Goal: Transaction & Acquisition: Purchase product/service

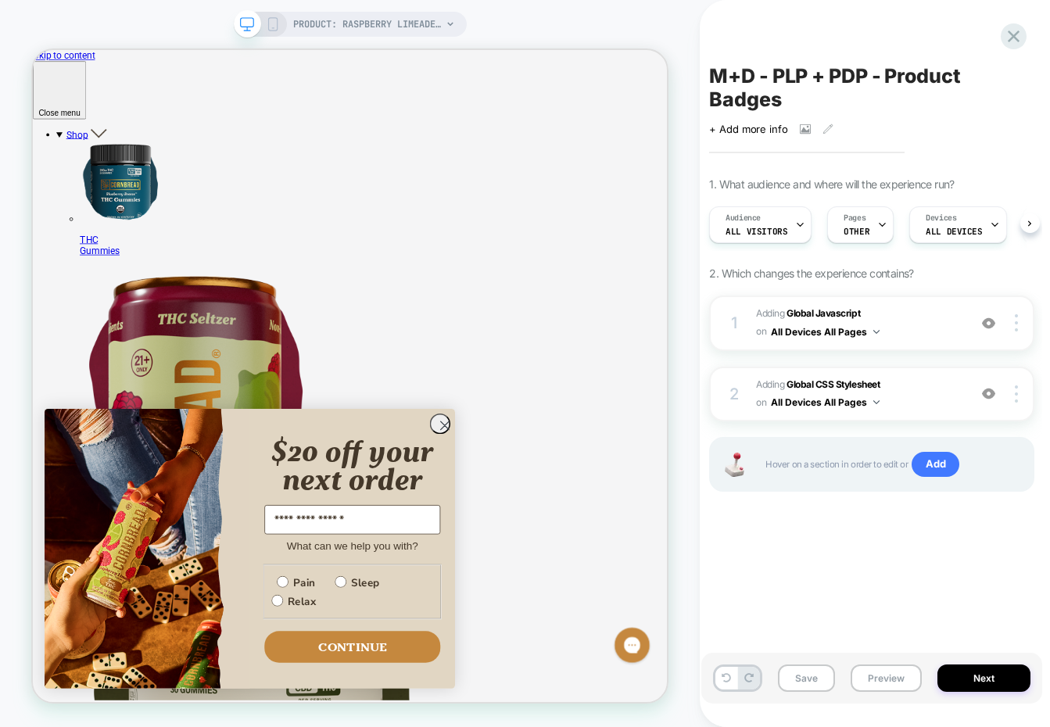
scroll to position [0, 1]
click at [577, 548] on icon "Close dialog" at bounding box center [582, 551] width 11 height 11
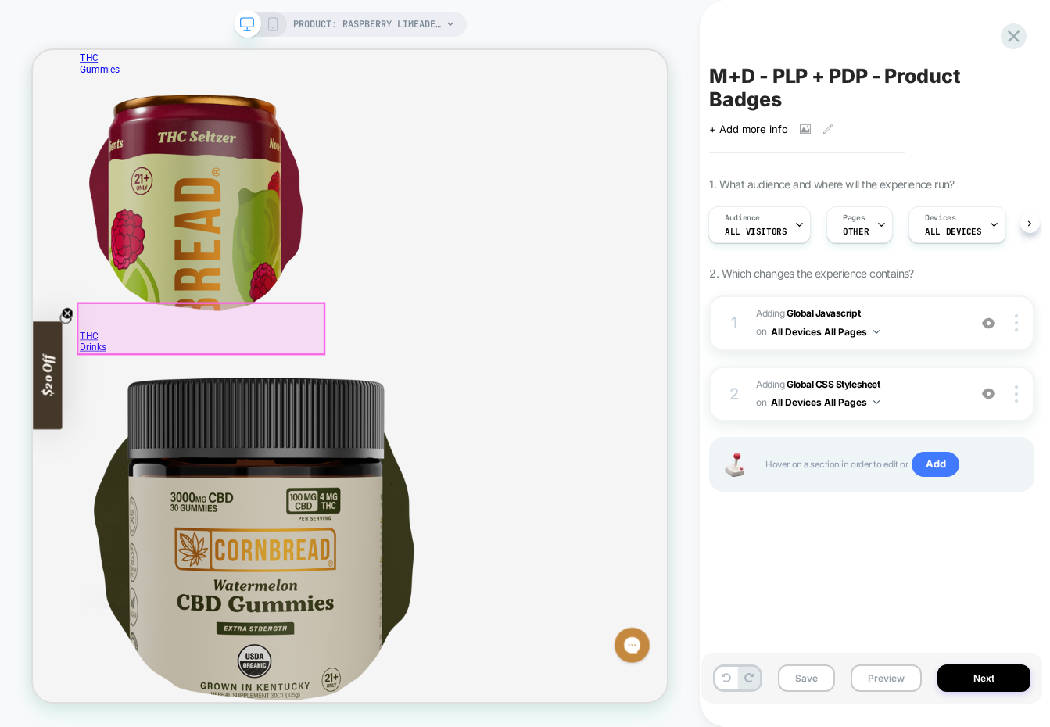
scroll to position [0, 0]
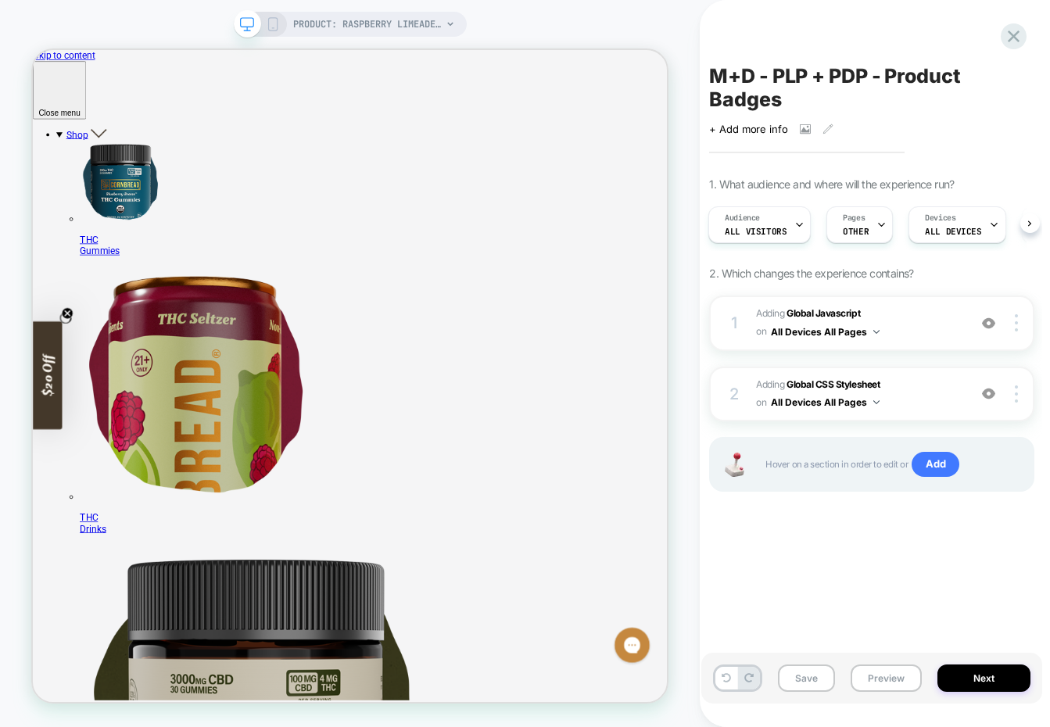
click at [277, 25] on rect at bounding box center [272, 24] width 9 height 13
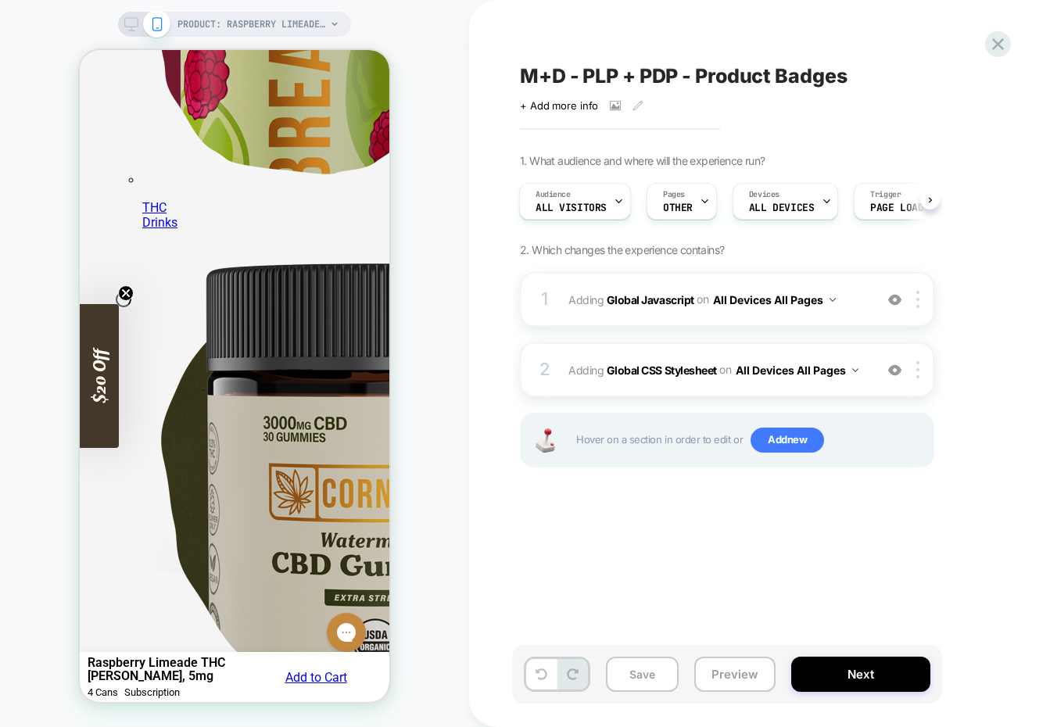
scroll to position [88, 0]
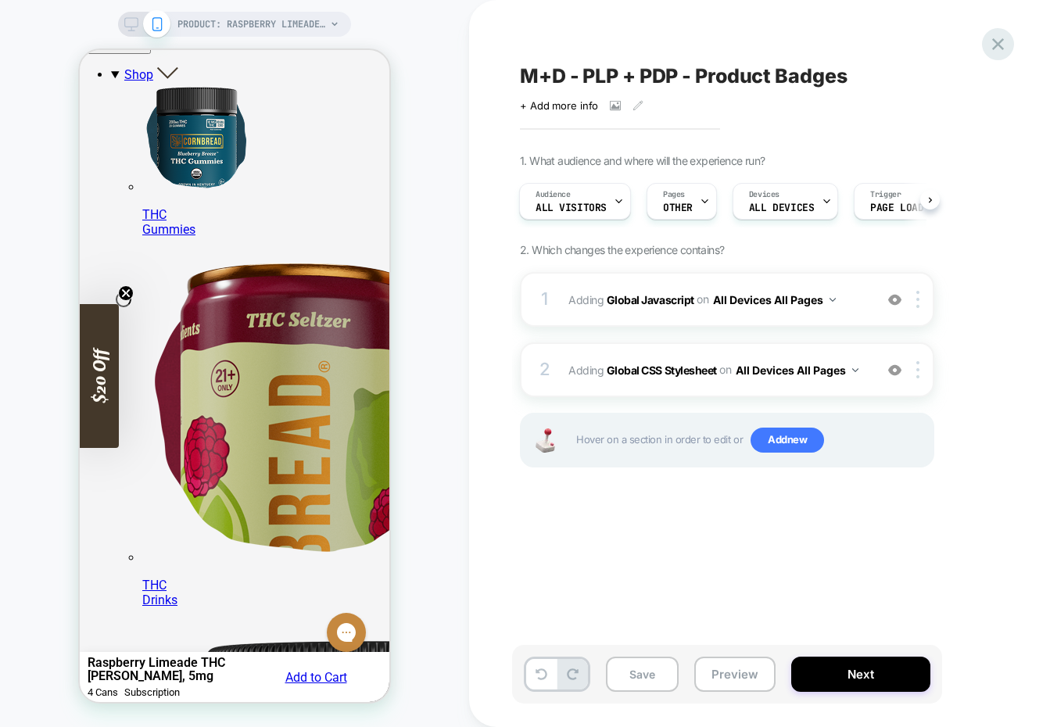
click at [1002, 49] on icon at bounding box center [998, 44] width 12 height 12
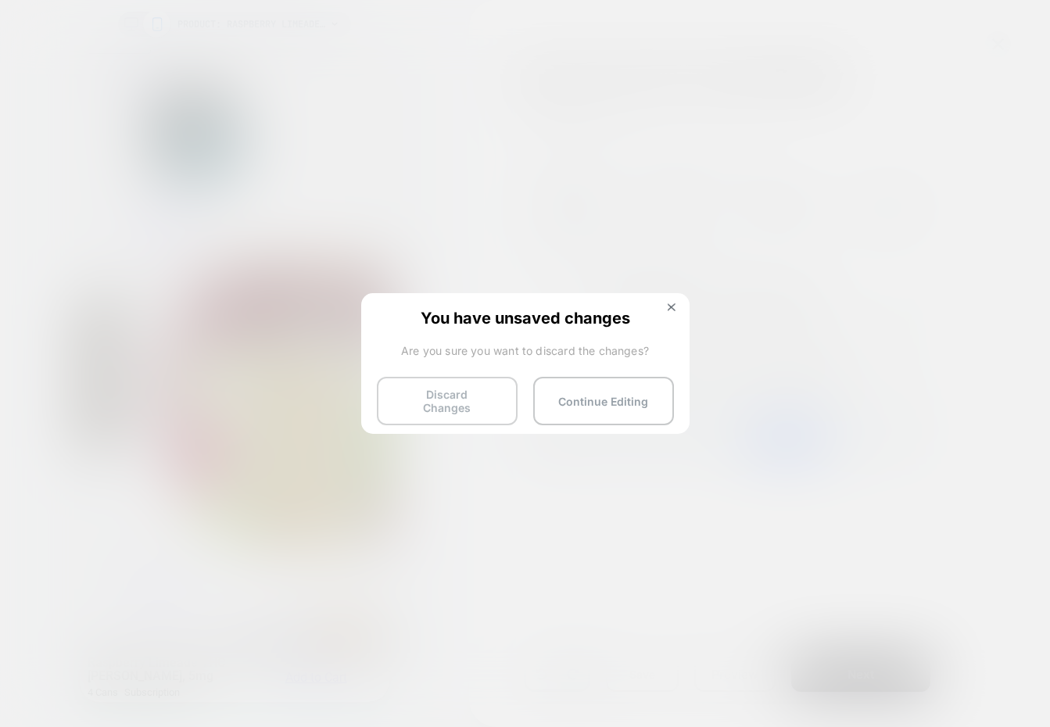
click at [427, 379] on button "Discard Changes" at bounding box center [447, 401] width 141 height 48
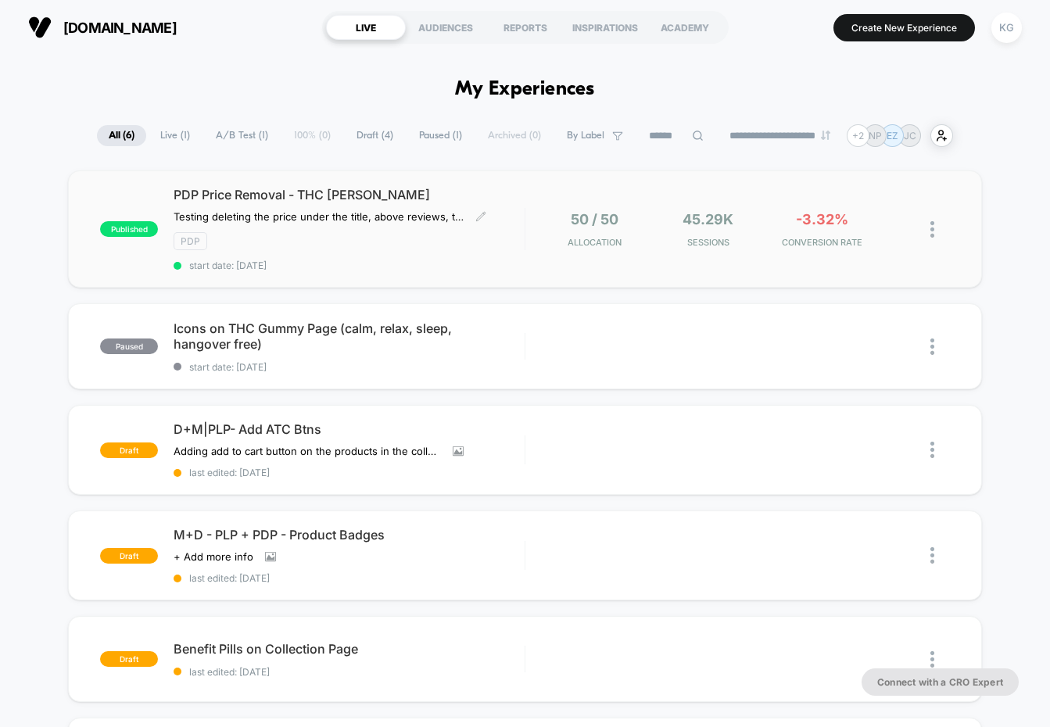
click at [451, 233] on div "PDP" at bounding box center [349, 241] width 350 height 18
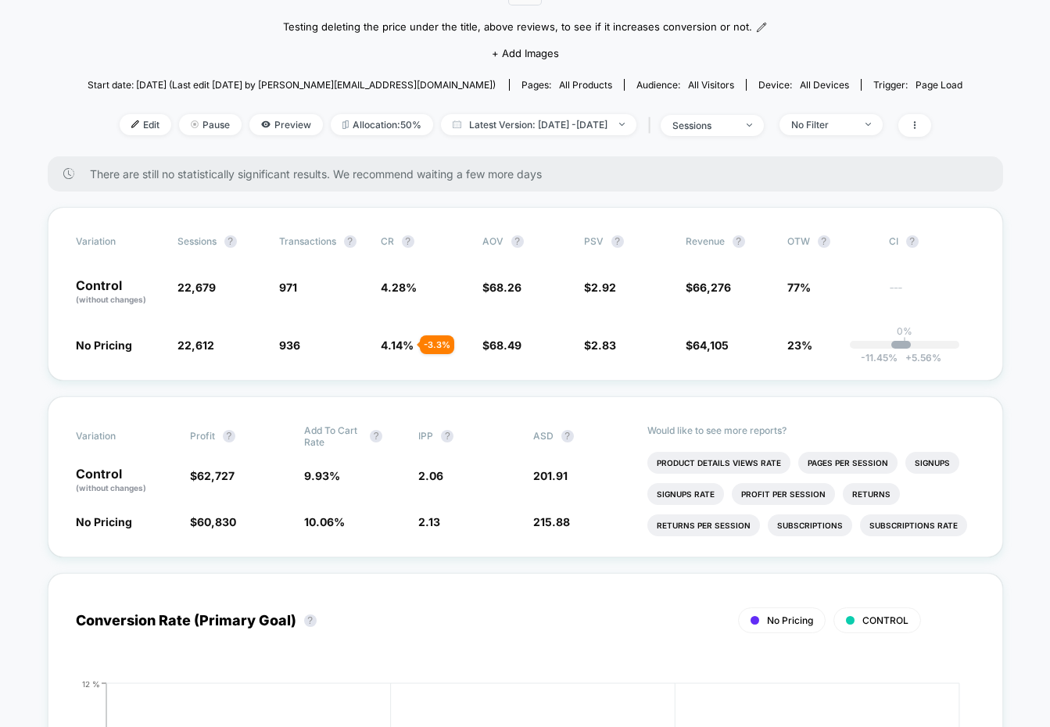
scroll to position [161, 0]
click at [190, 287] on span "22,679" at bounding box center [197, 288] width 38 height 13
copy span "22,679"
click at [187, 343] on span "22,612" at bounding box center [196, 345] width 37 height 13
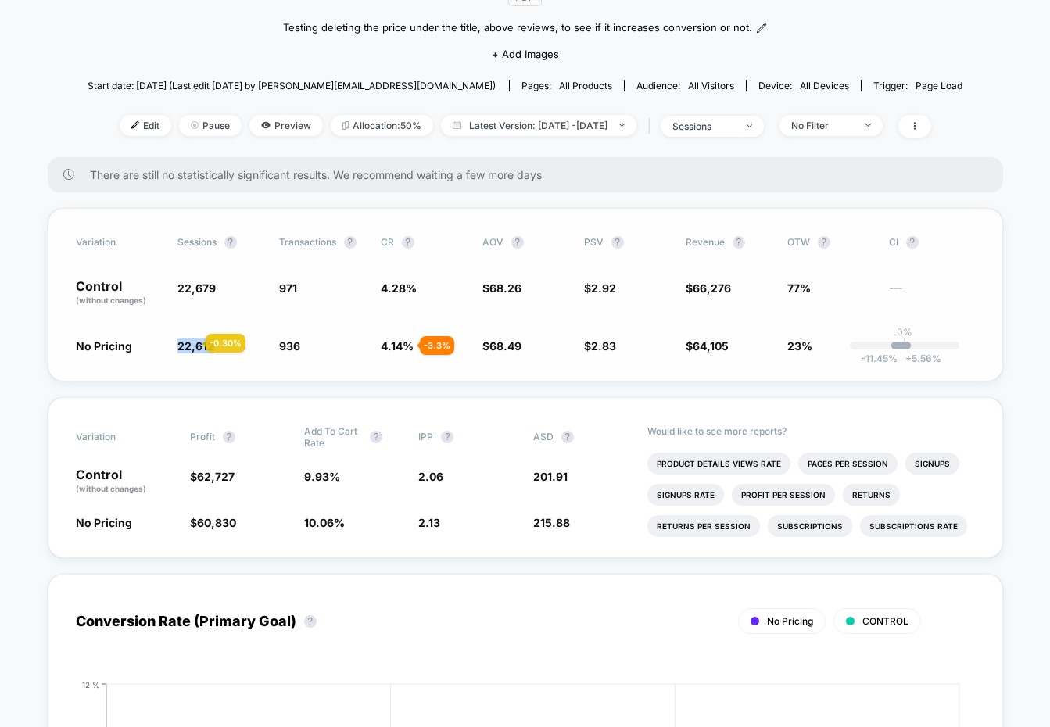
click at [187, 343] on span "22,612" at bounding box center [196, 345] width 37 height 13
copy span "22,612"
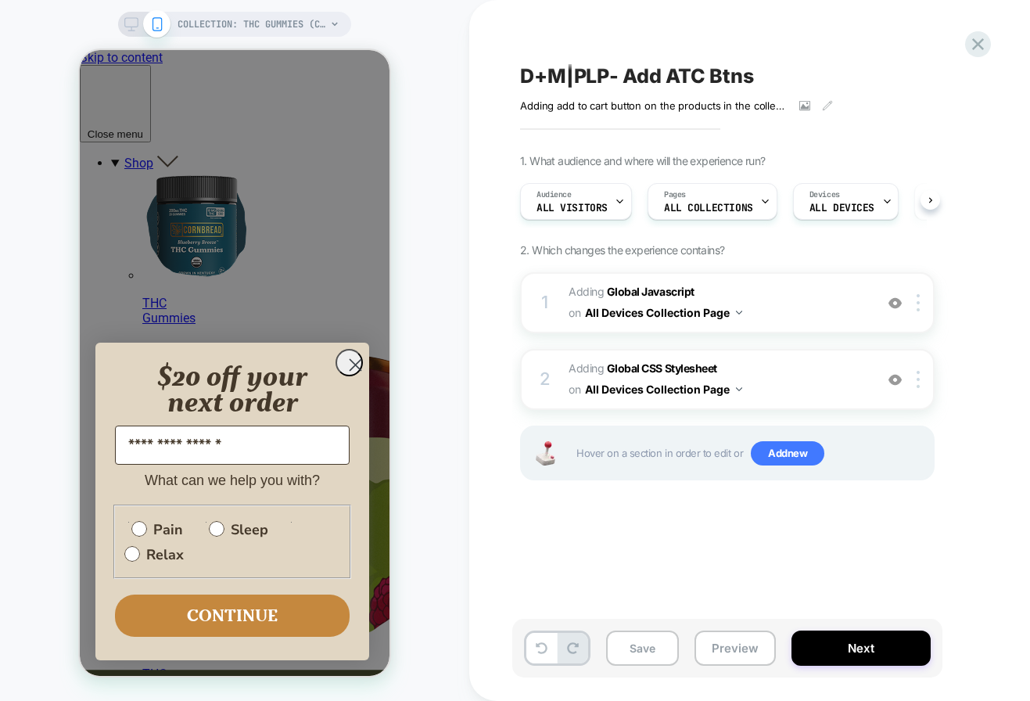
scroll to position [0, 1]
click at [352, 378] on circle "Close dialog" at bounding box center [356, 365] width 26 height 26
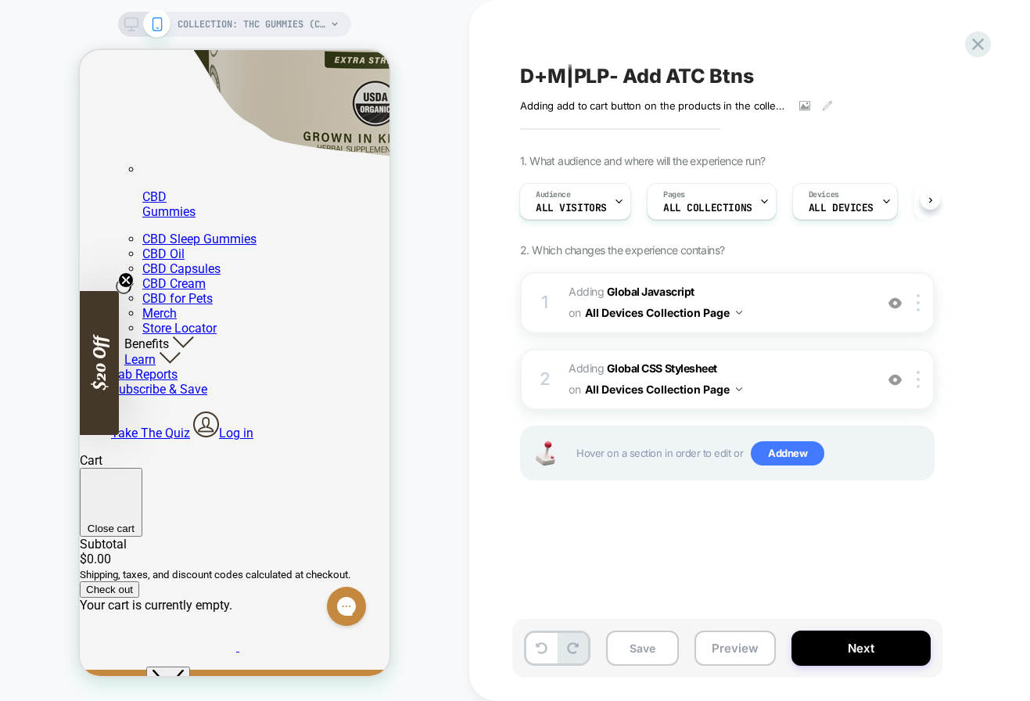
scroll to position [1012, 0]
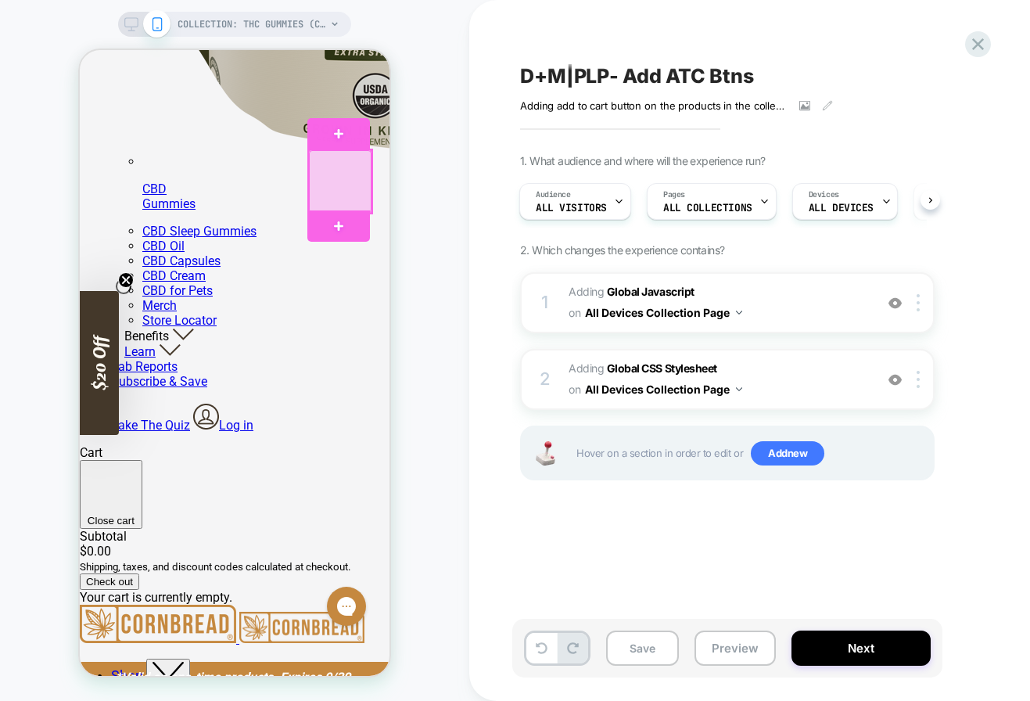
click at [350, 194] on div at bounding box center [340, 181] width 63 height 63
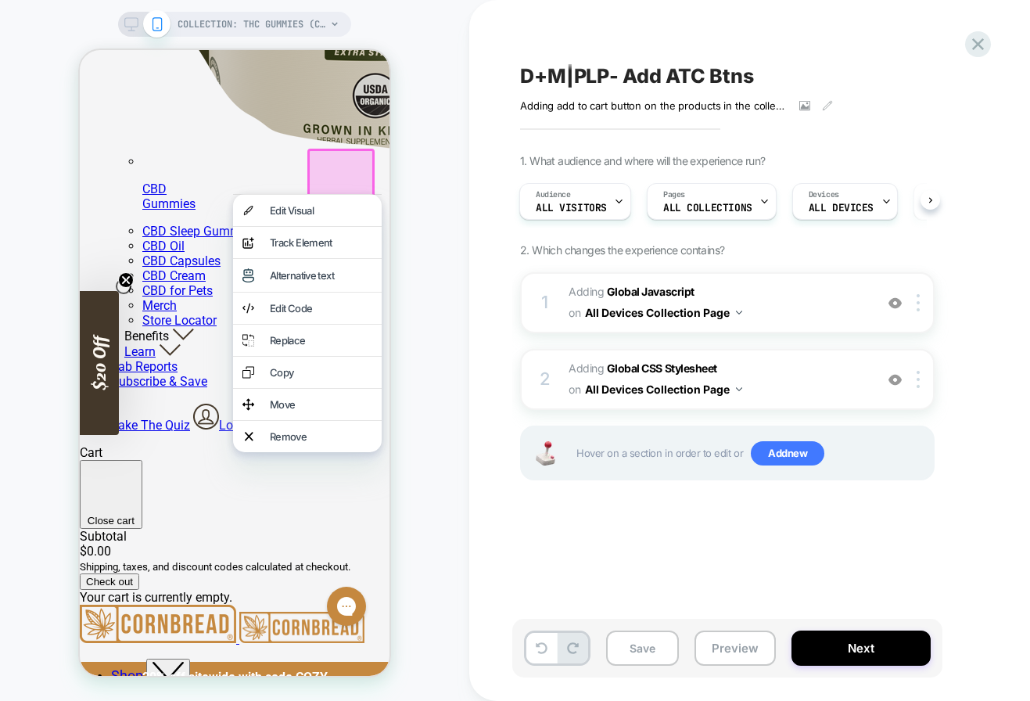
click at [332, 174] on div at bounding box center [340, 182] width 67 height 67
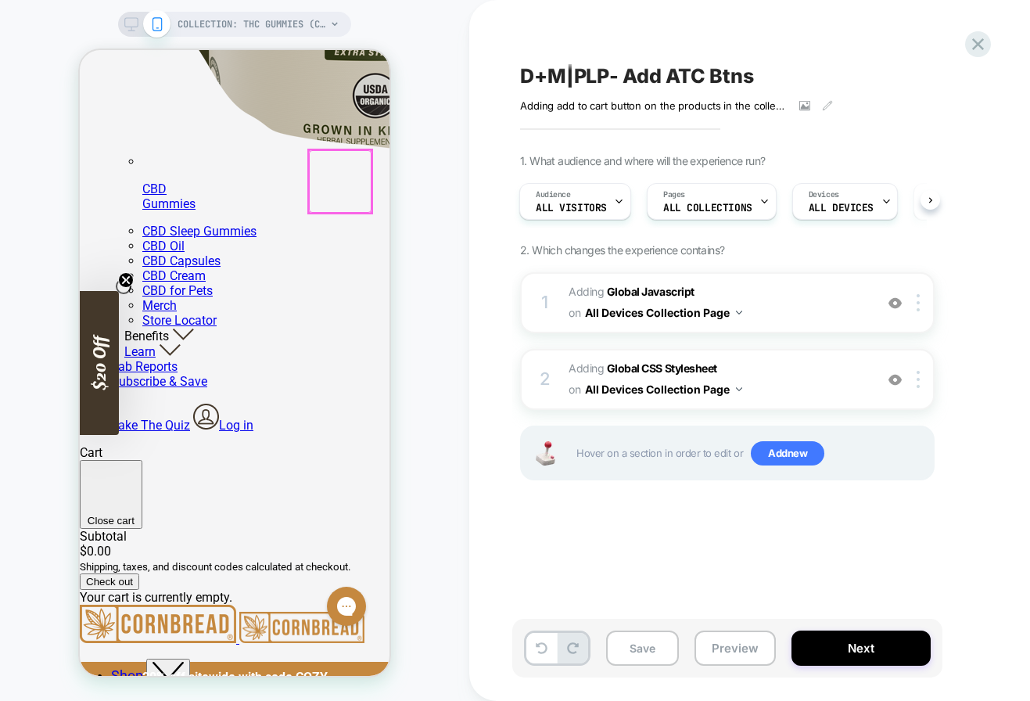
click at [332, 174] on div at bounding box center [340, 181] width 63 height 63
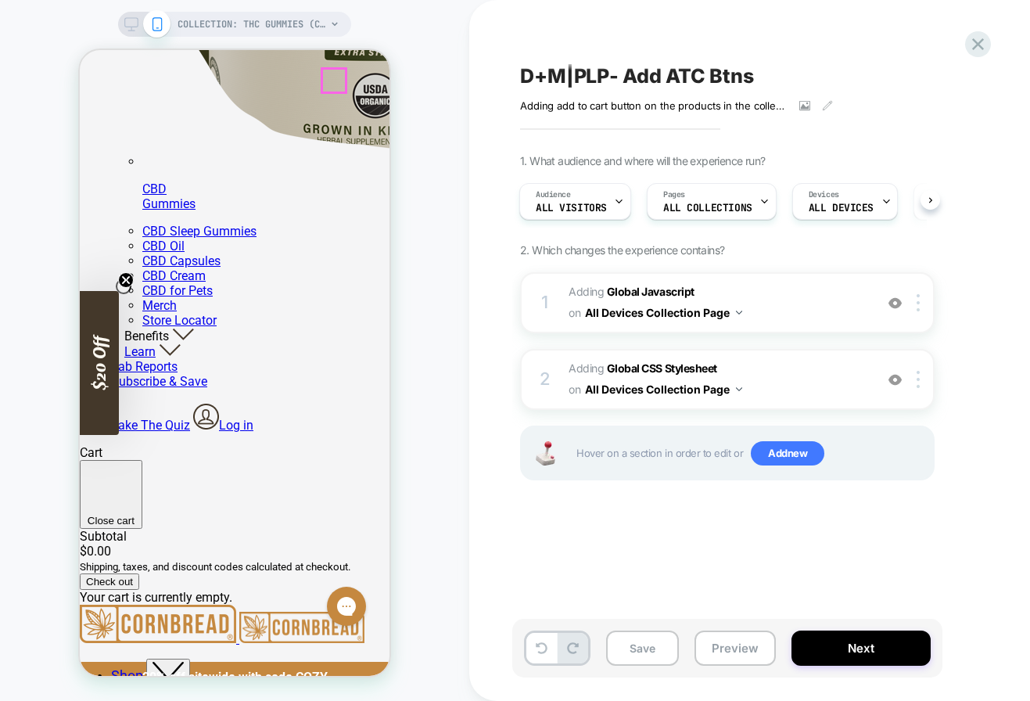
click at [343, 211] on p "CBD Gummies" at bounding box center [265, 196] width 247 height 30
click at [343, 221] on div at bounding box center [341, 230] width 56 height 28
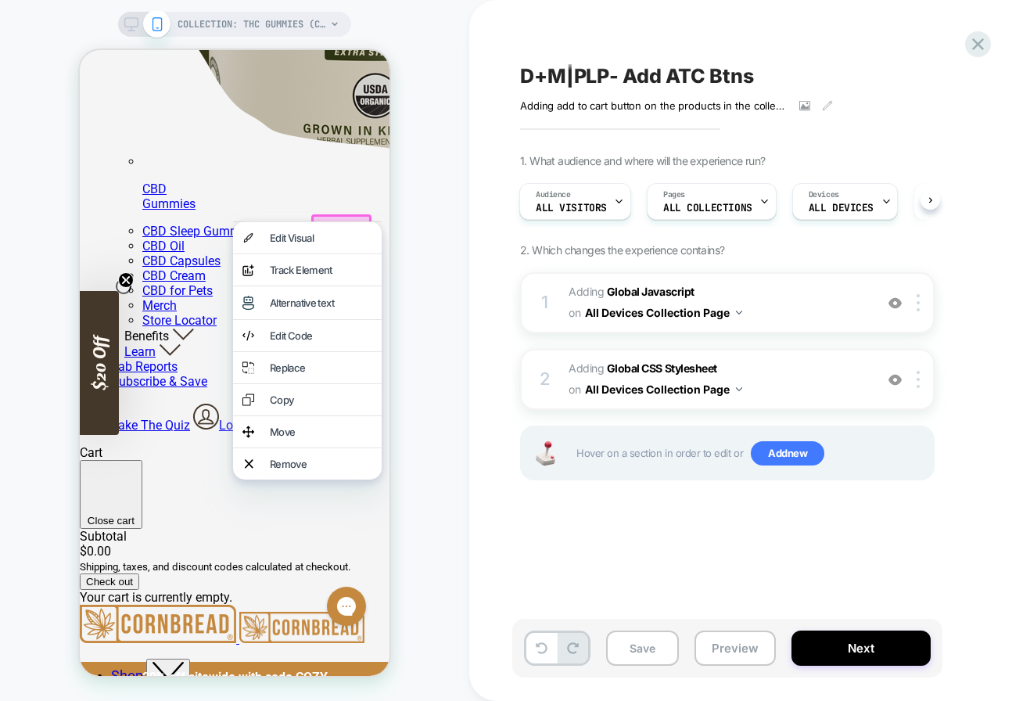
click at [343, 221] on div at bounding box center [307, 221] width 149 height 1
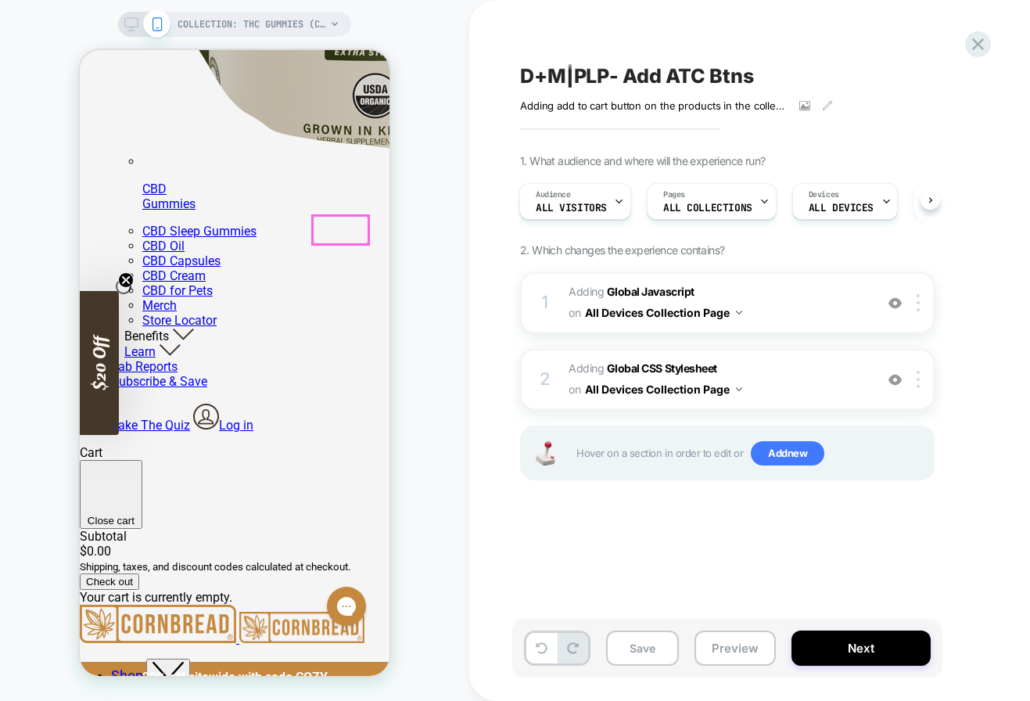
click at [331, 169] on div at bounding box center [340, 181] width 63 height 63
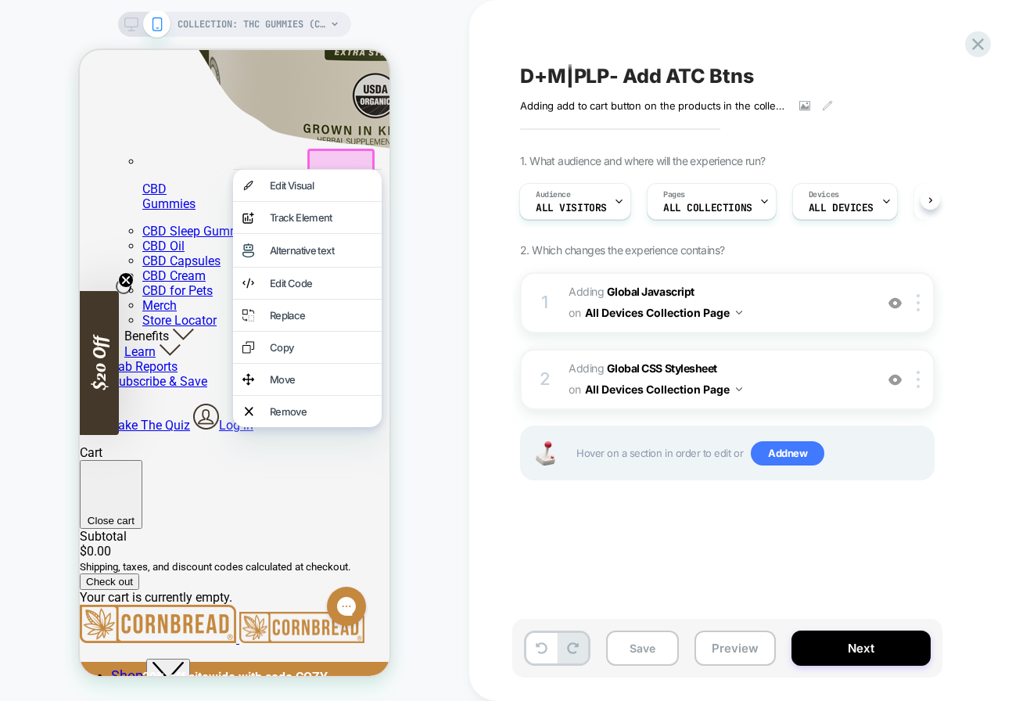
click at [477, 178] on div "D+M|PLP- Add ATC Btns Adding add to cart button on the products in the collecti…" at bounding box center [813, 350] width 688 height 701
click at [188, 268] on link "CBD Capsules" at bounding box center [181, 260] width 78 height 15
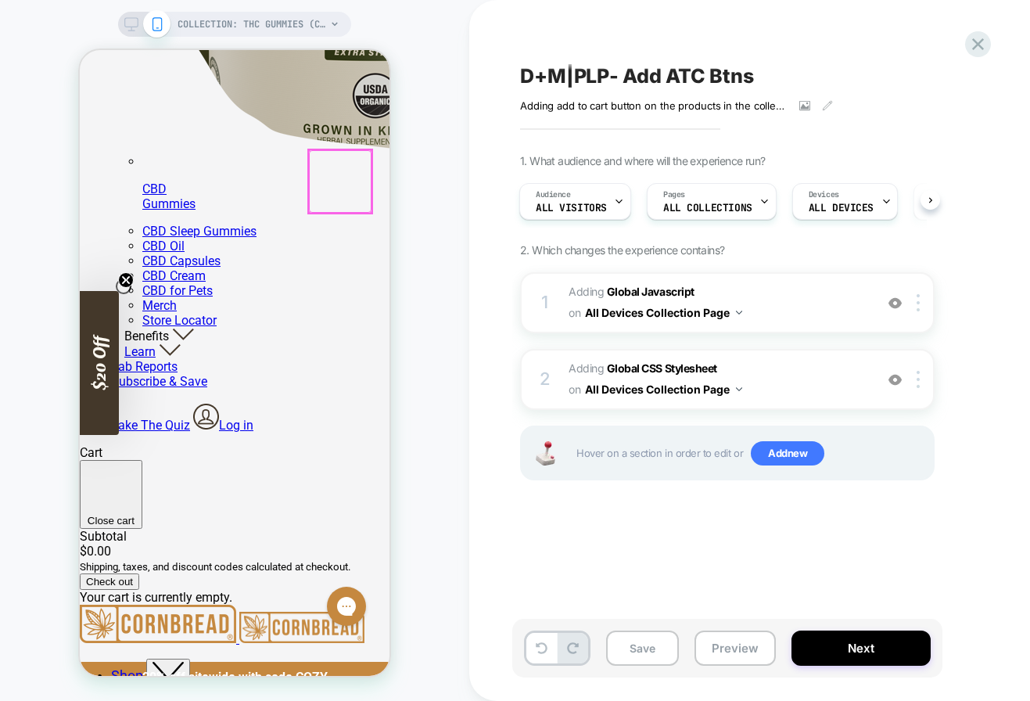
click at [188, 268] on link "CBD Capsules" at bounding box center [181, 260] width 78 height 15
click at [339, 30] on div "COLLECTION: THC Gummies (Category)" at bounding box center [259, 24] width 162 height 25
click at [336, 23] on icon at bounding box center [335, 24] width 6 height 4
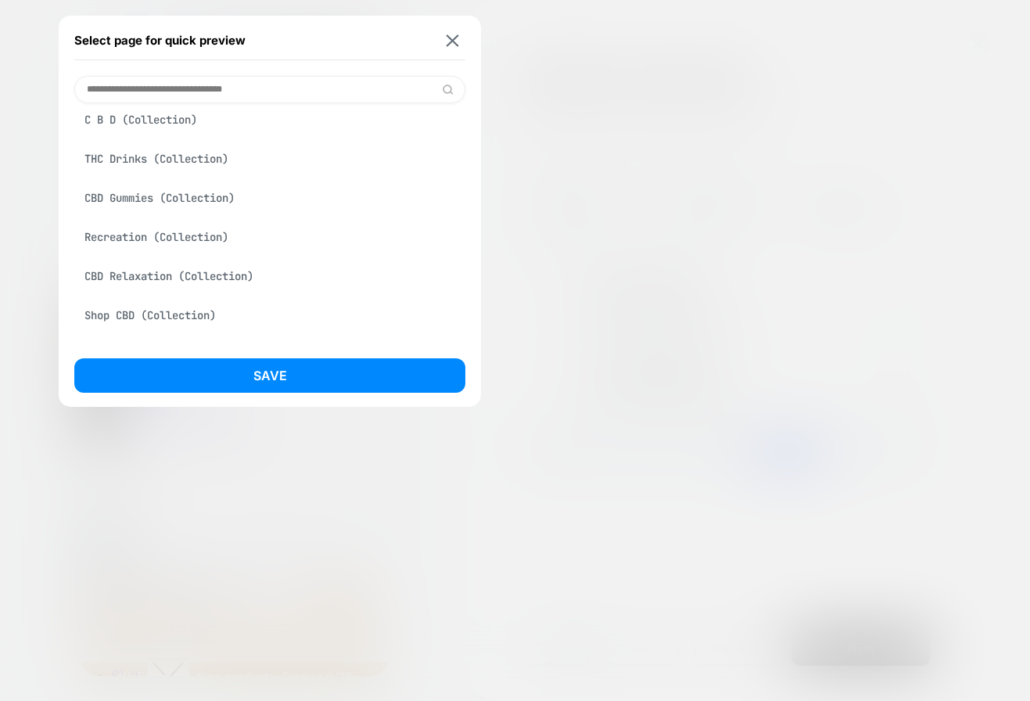
scroll to position [601, 0]
click at [196, 212] on div "CBD Gummies (Collection)" at bounding box center [269, 197] width 391 height 30
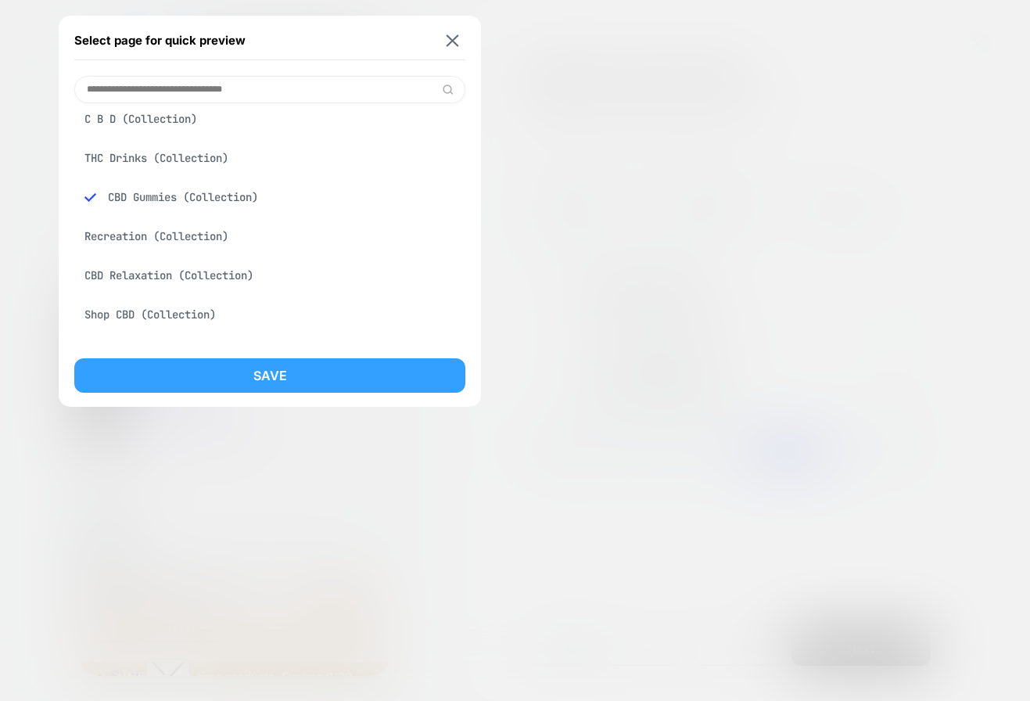
click at [243, 375] on button "Save" at bounding box center [269, 375] width 391 height 34
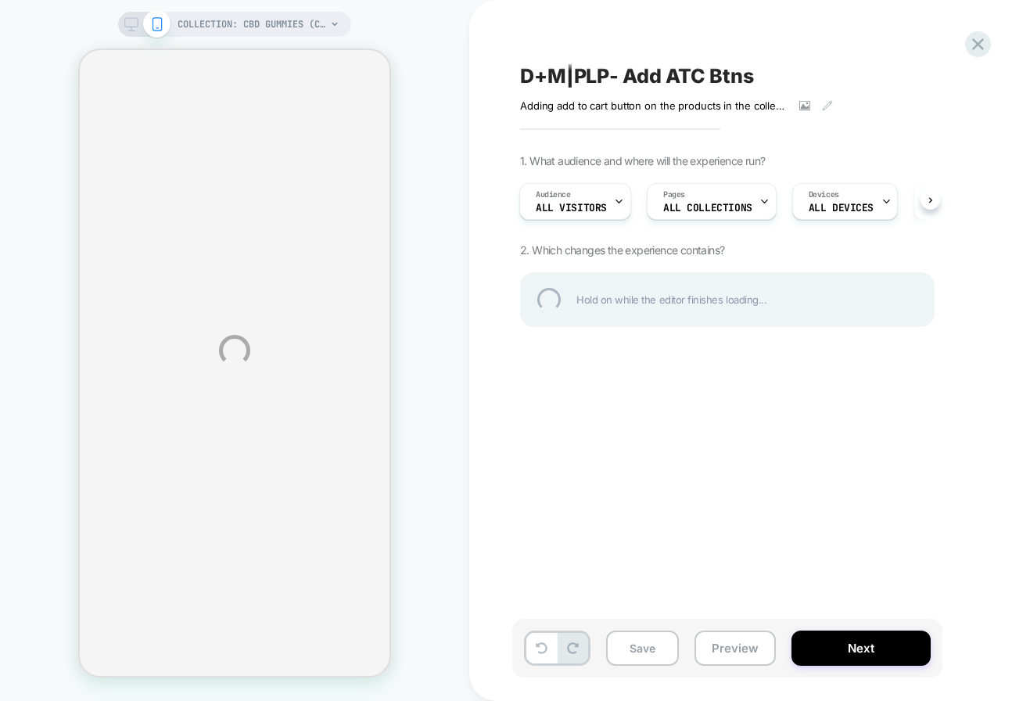
select select "**********"
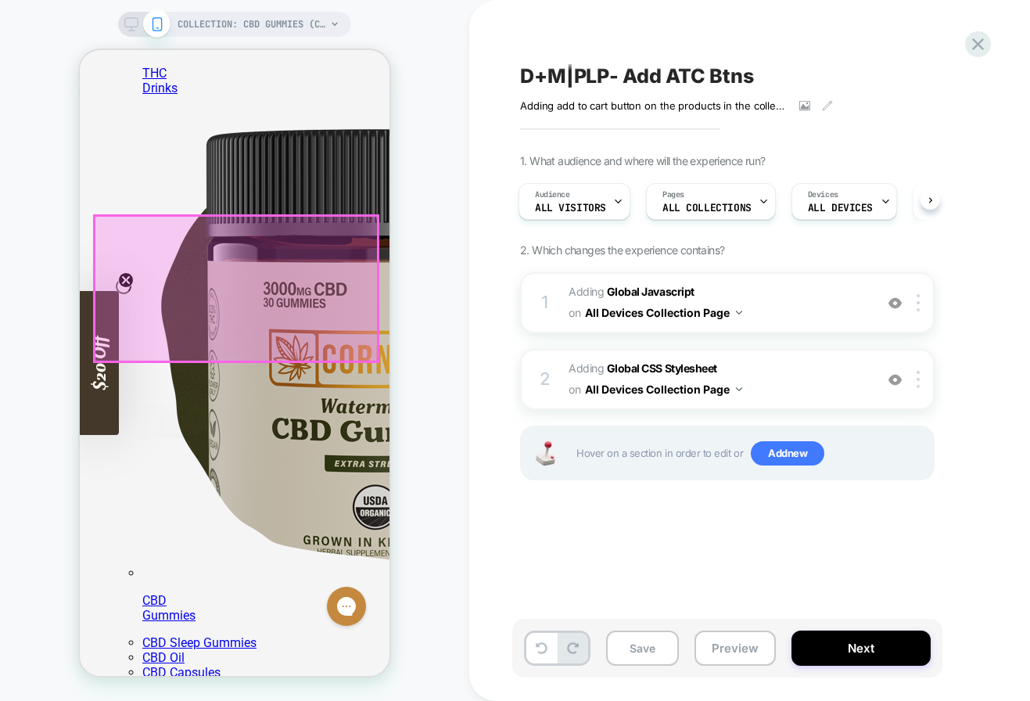
scroll to position [603, 0]
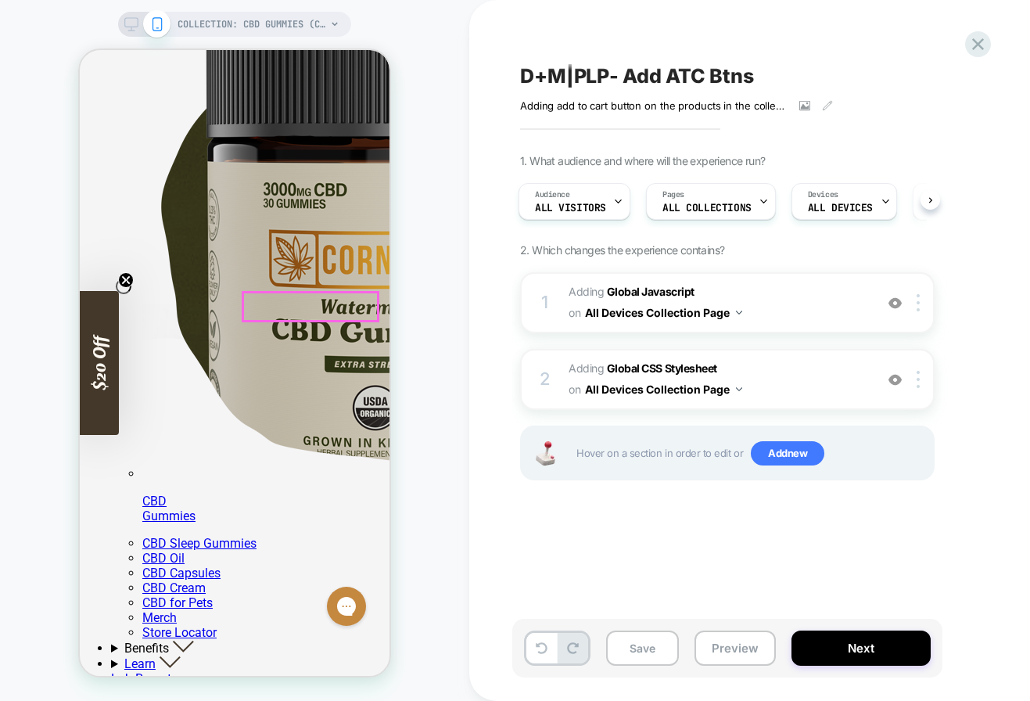
scroll to position [712, 0]
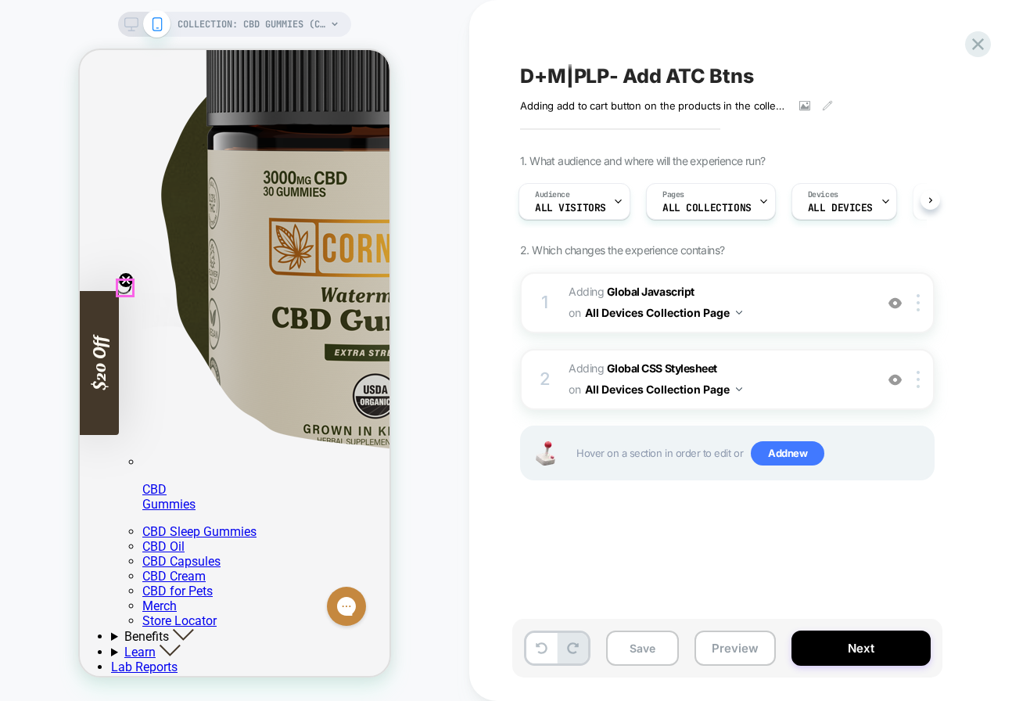
click at [127, 286] on circle "Close teaser" at bounding box center [126, 280] width 15 height 15
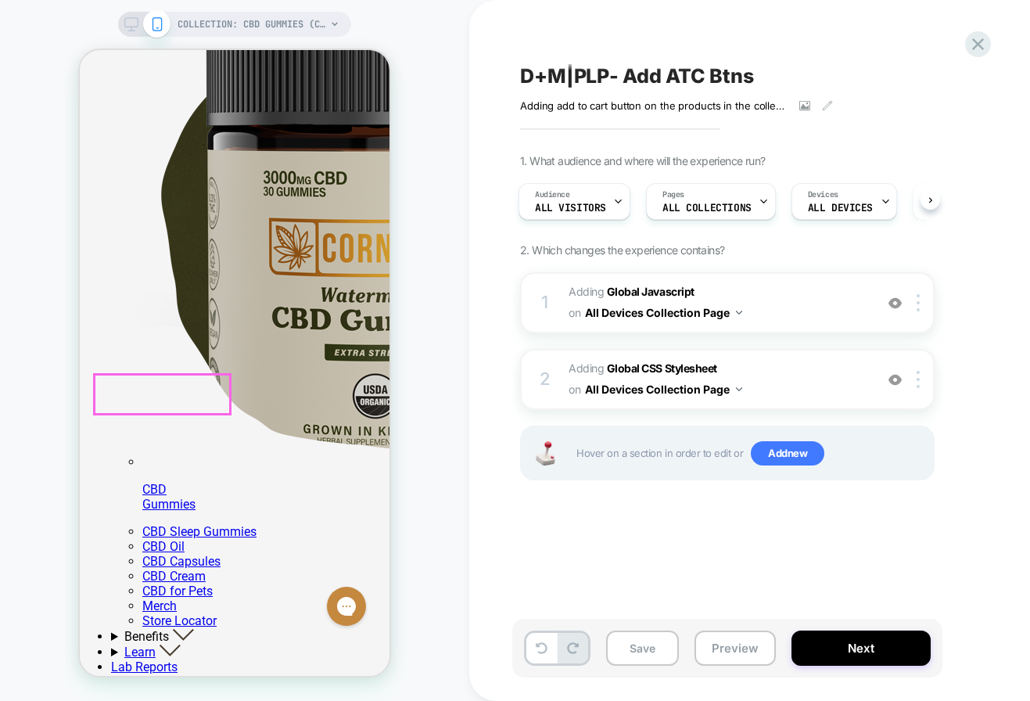
click at [719, 646] on button "Preview" at bounding box center [734, 647] width 81 height 35
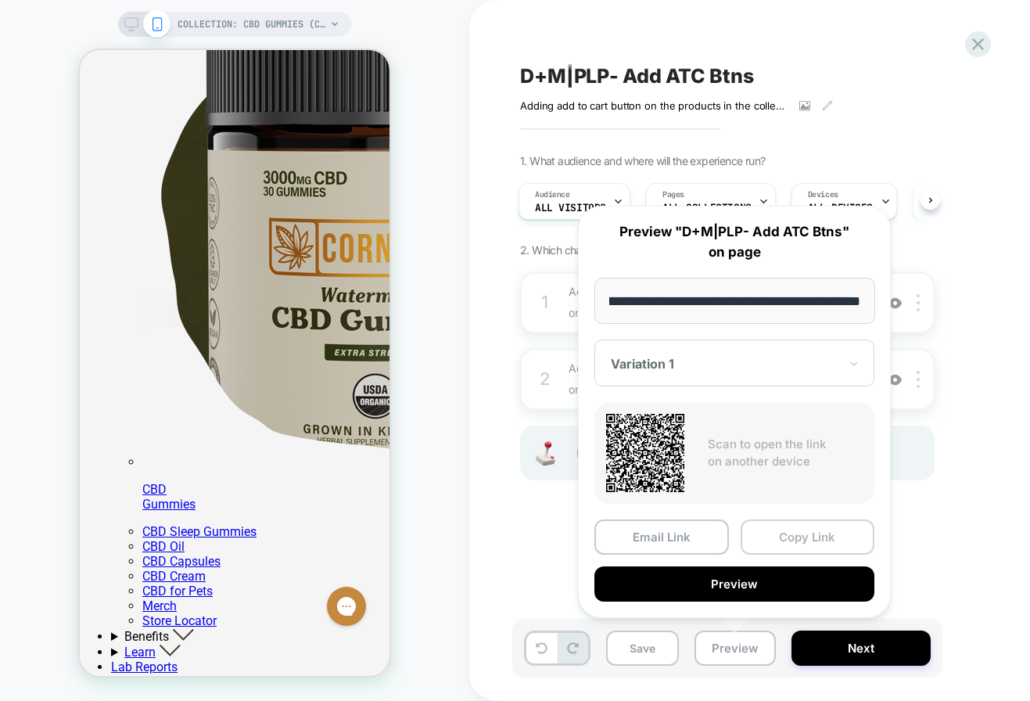
scroll to position [0, 0]
click at [791, 535] on button "Copy Link" at bounding box center [808, 536] width 135 height 35
